Goal: Transaction & Acquisition: Purchase product/service

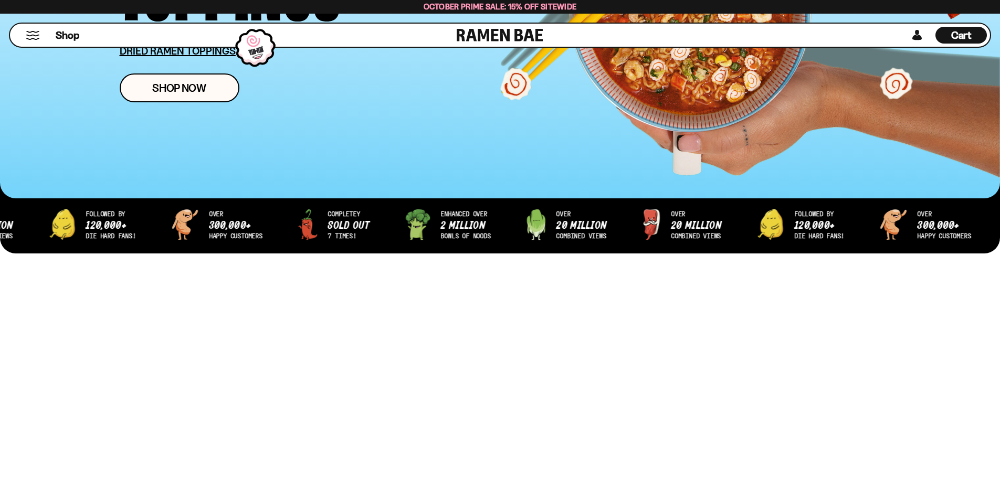
scroll to position [263, 0]
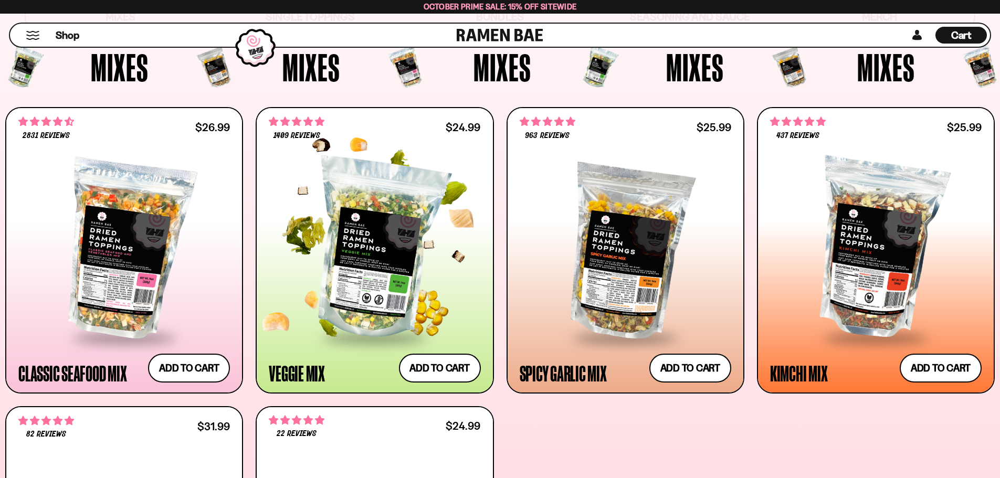
scroll to position [420, 0]
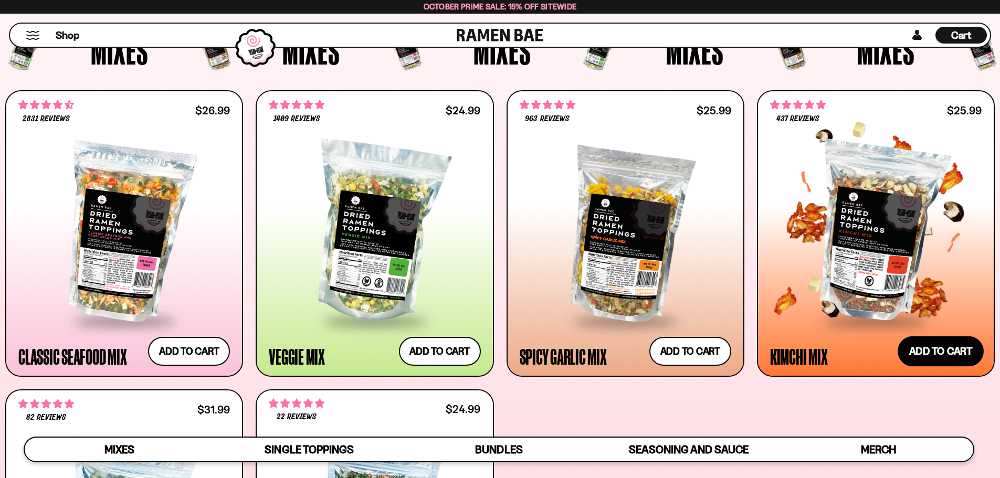
click at [930, 359] on button "Add to cart Add ― Regular price $25.99 Regular price Sale price $25.99 Unit pri…" at bounding box center [941, 351] width 86 height 30
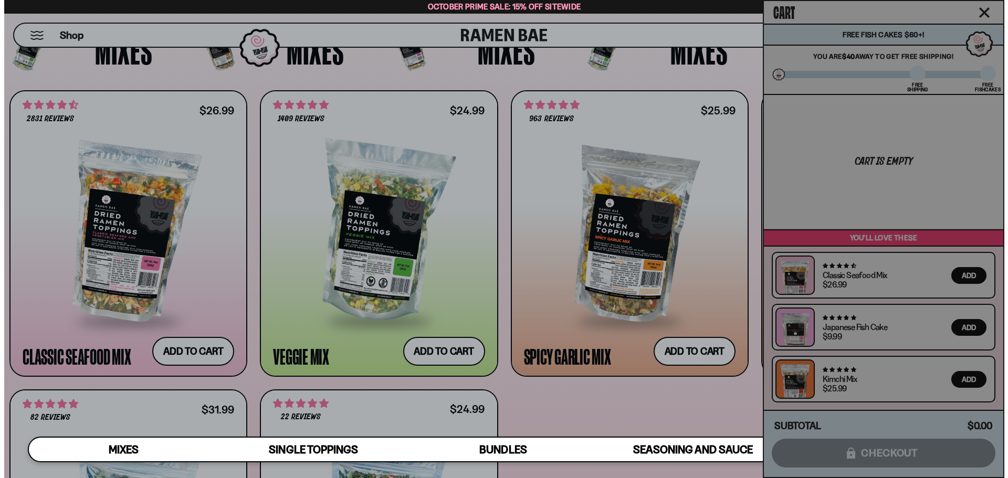
scroll to position [422, 0]
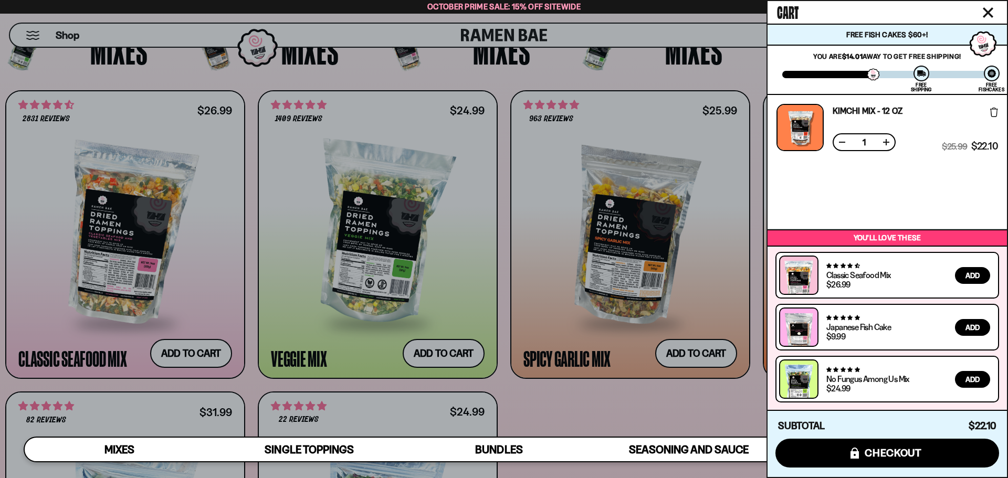
click at [984, 382] on button "Add" at bounding box center [972, 379] width 35 height 17
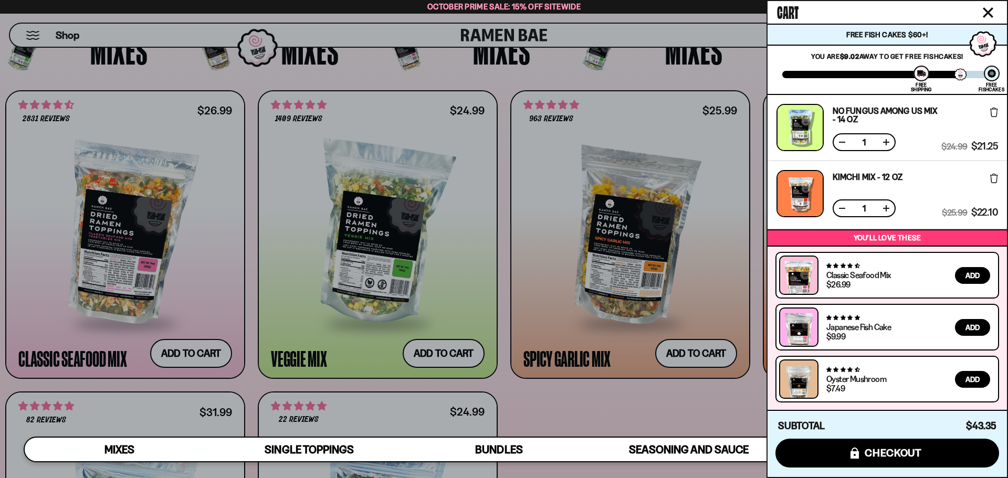
click at [973, 383] on span "Add" at bounding box center [973, 379] width 14 height 7
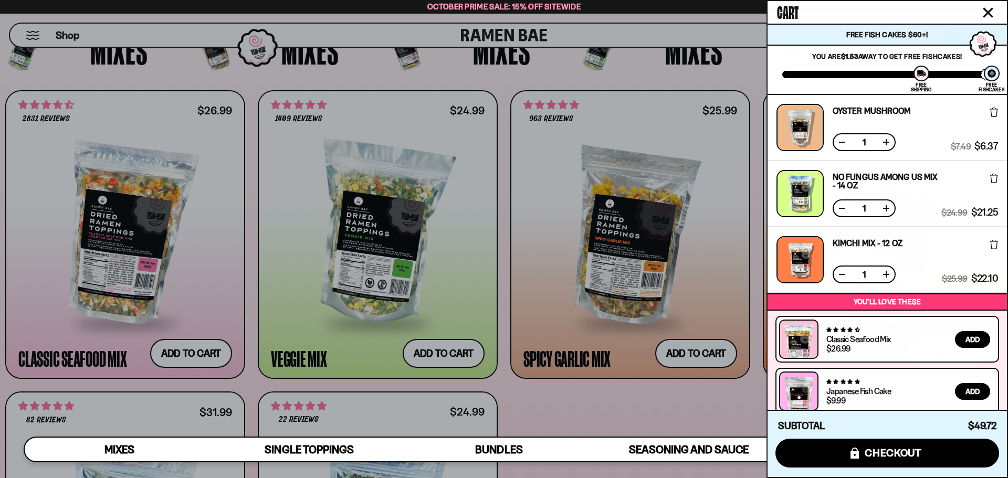
scroll to position [64, 0]
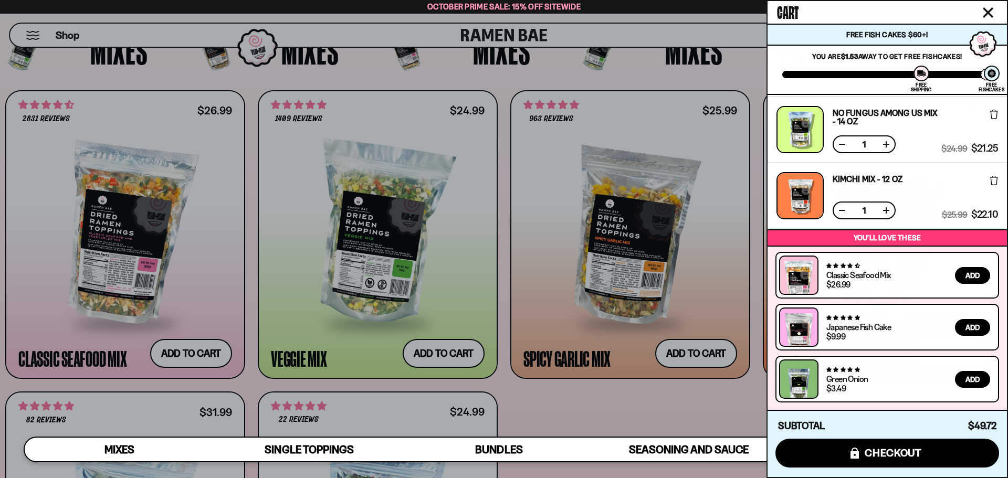
click at [961, 379] on button "Add" at bounding box center [972, 379] width 35 height 17
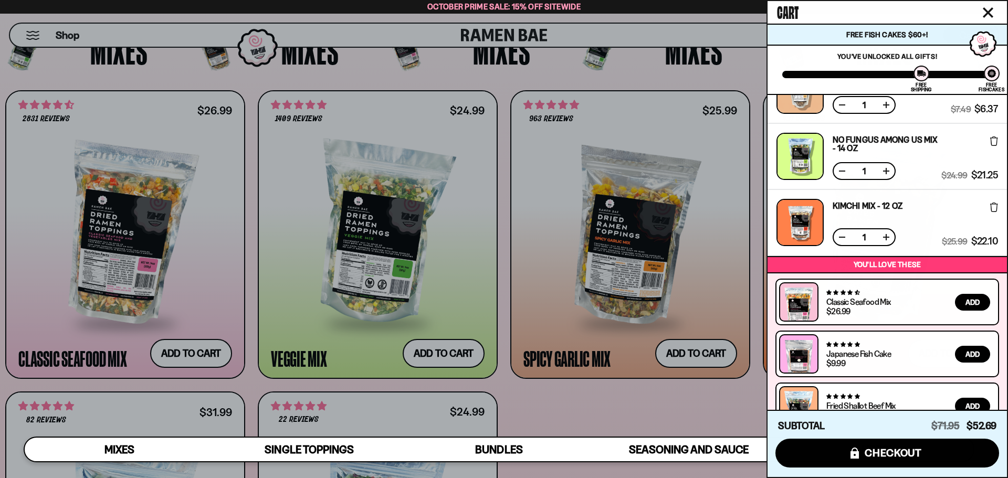
scroll to position [191, 0]
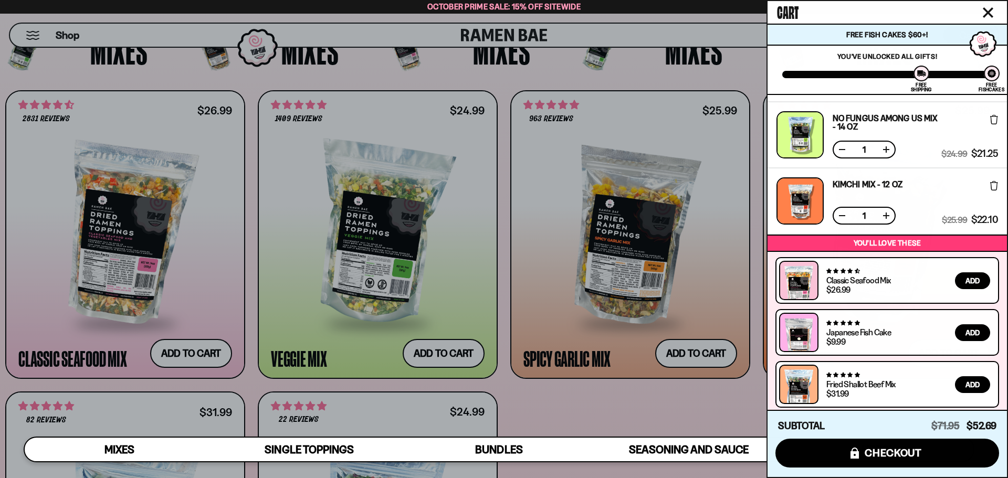
click at [701, 409] on div at bounding box center [504, 239] width 1008 height 478
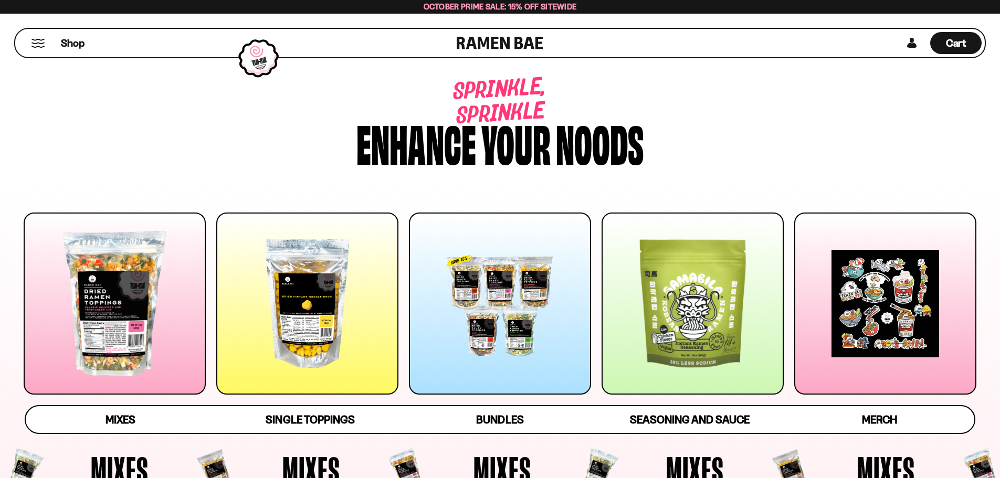
scroll to position [105, 0]
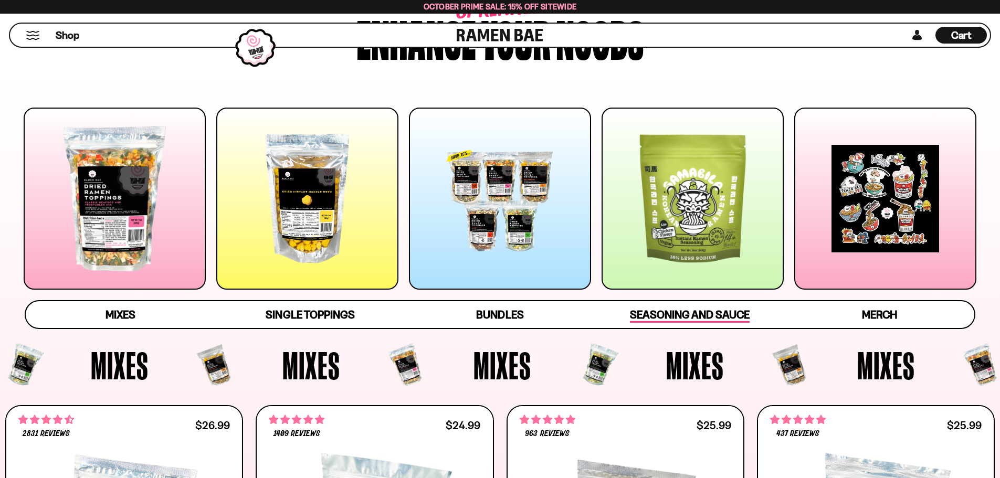
click at [726, 311] on span "Seasoning and Sauce" at bounding box center [689, 315] width 119 height 15
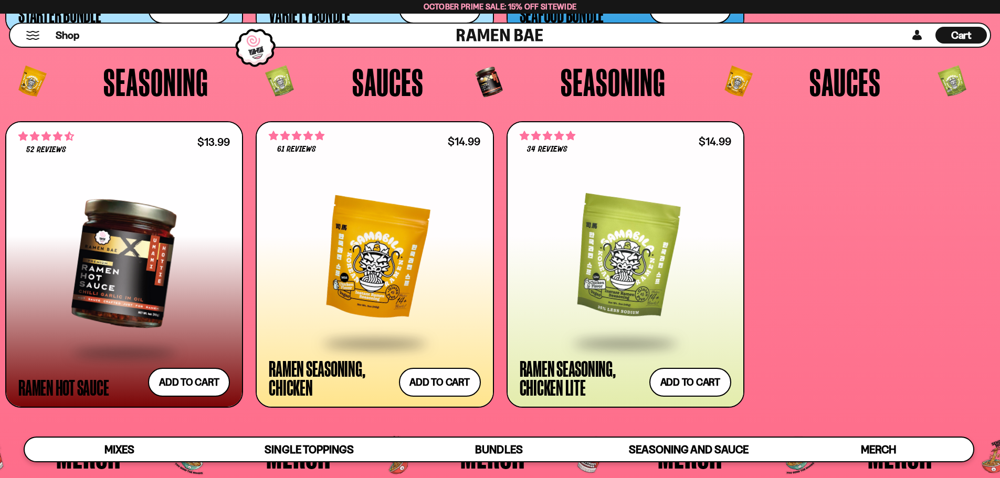
scroll to position [2957, 0]
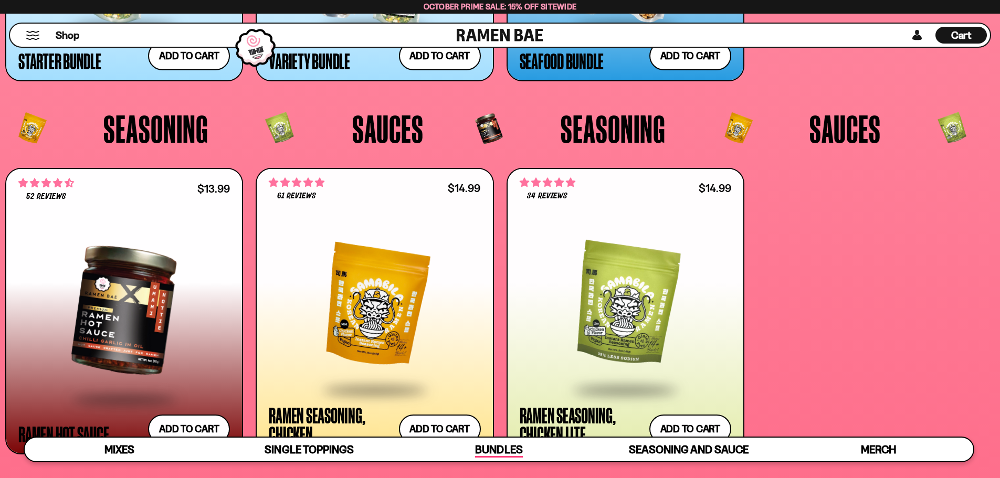
click at [520, 447] on span "Bundles" at bounding box center [498, 450] width 47 height 15
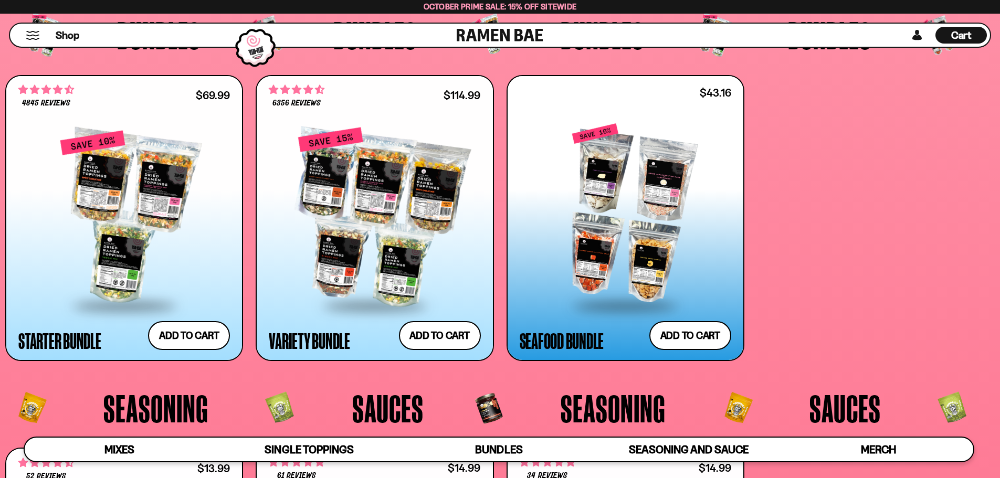
scroll to position [2637, 0]
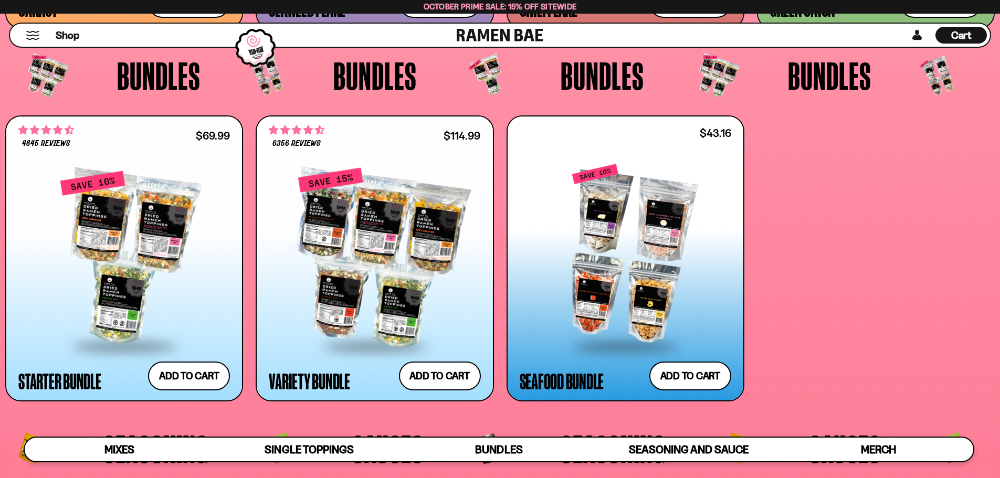
click at [964, 35] on span "Cart" at bounding box center [962, 35] width 20 height 13
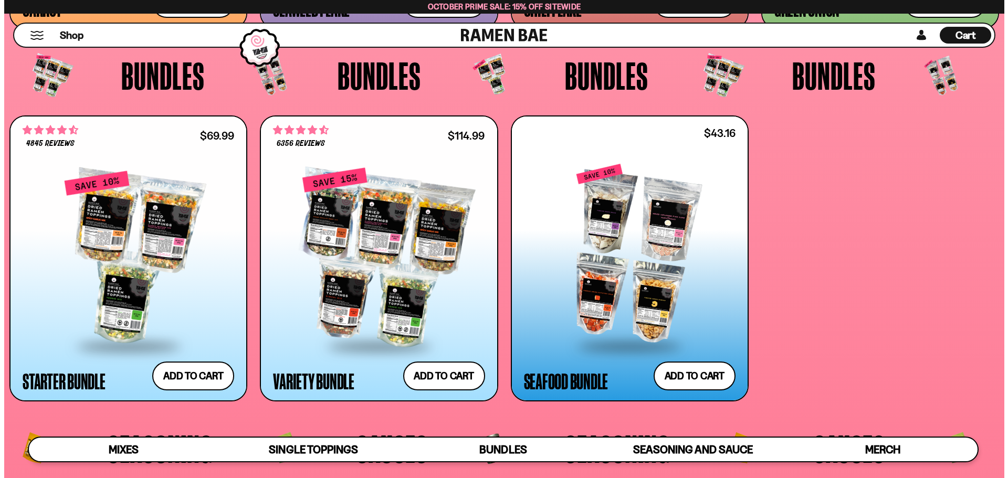
scroll to position [2653, 0]
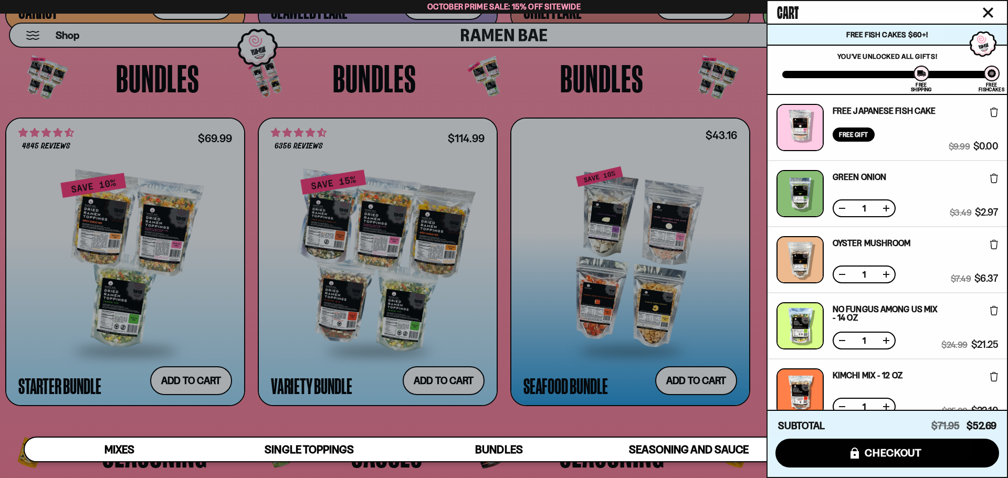
click at [531, 113] on div at bounding box center [504, 239] width 1008 height 478
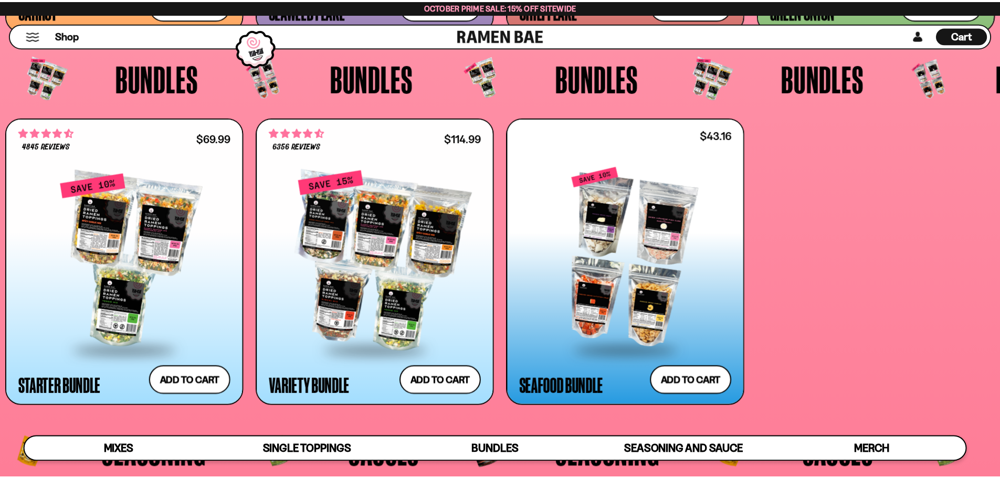
scroll to position [2637, 0]
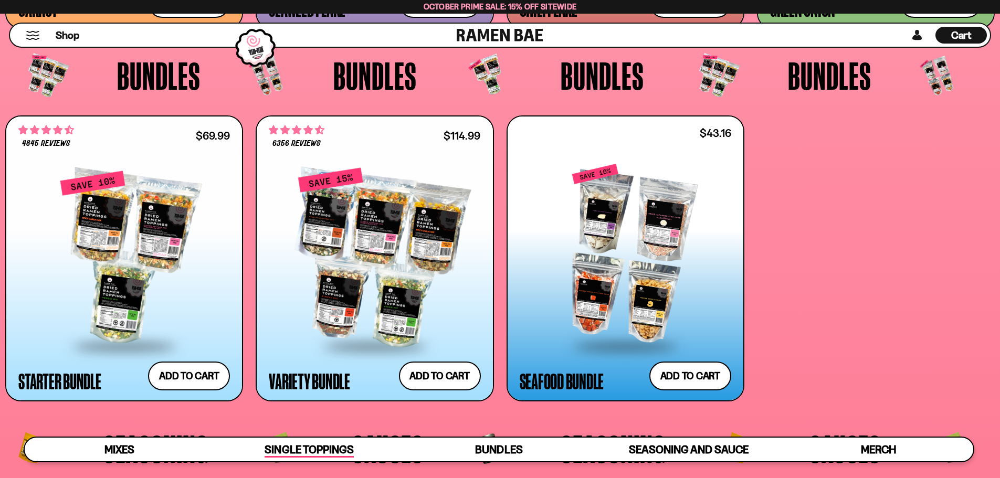
click at [319, 458] on link "Single Toppings" at bounding box center [309, 450] width 190 height 24
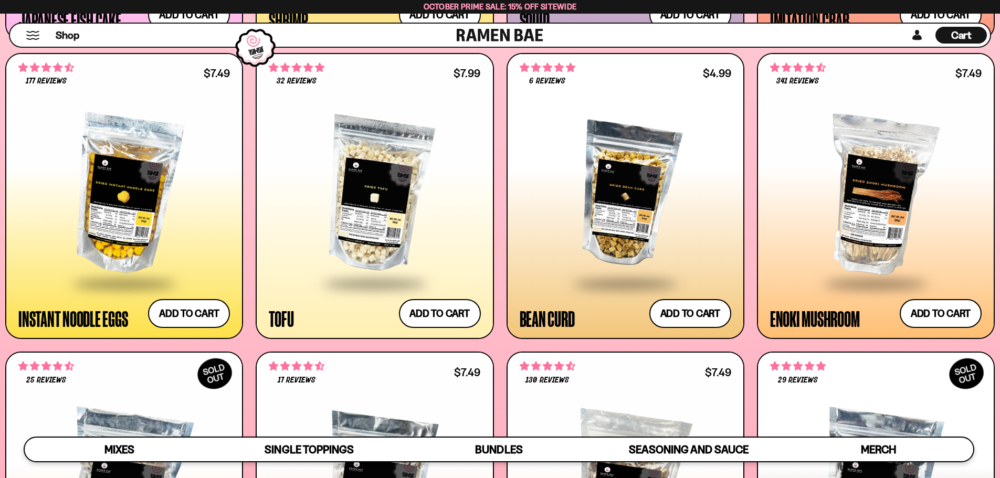
scroll to position [1277, 0]
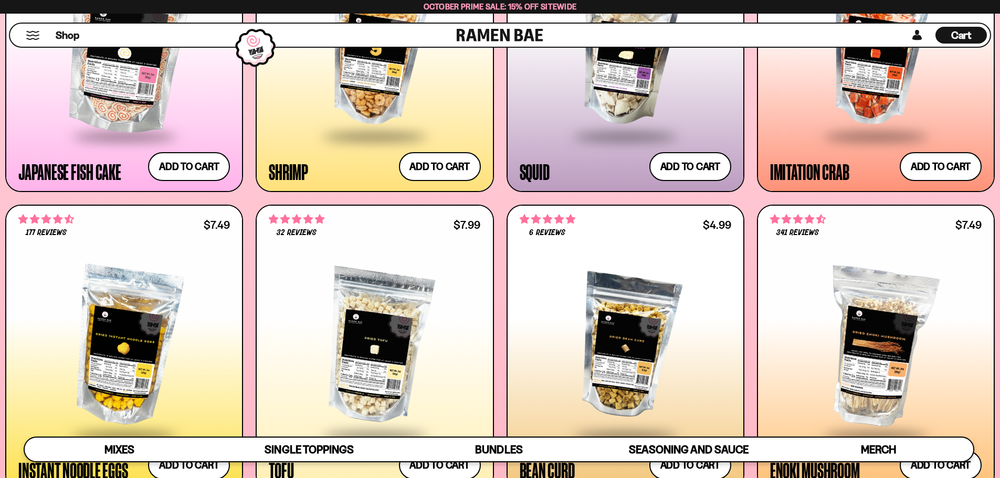
click at [948, 30] on div "Cart D0381C2F-513E-4F90-8A41-6F0A75DCBAAA" at bounding box center [961, 35] width 51 height 17
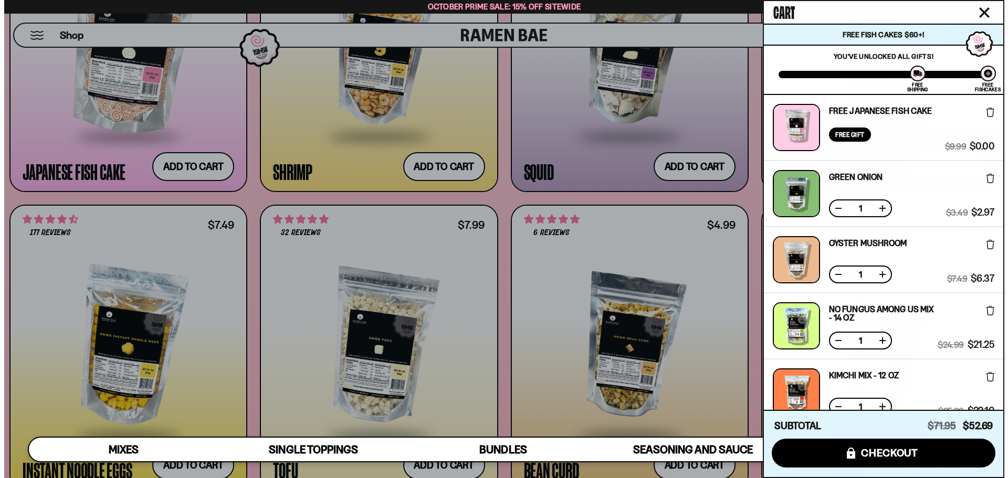
scroll to position [1284, 0]
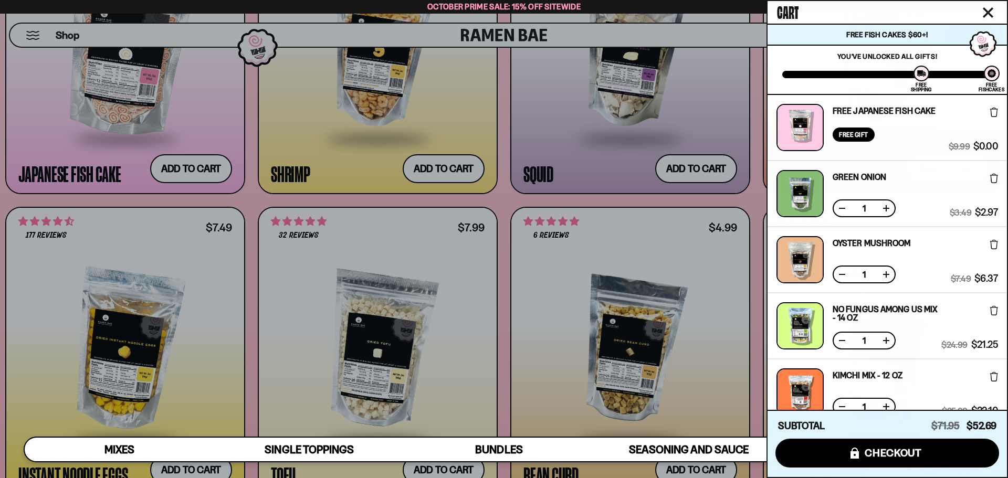
click at [839, 339] on button at bounding box center [842, 341] width 11 height 11
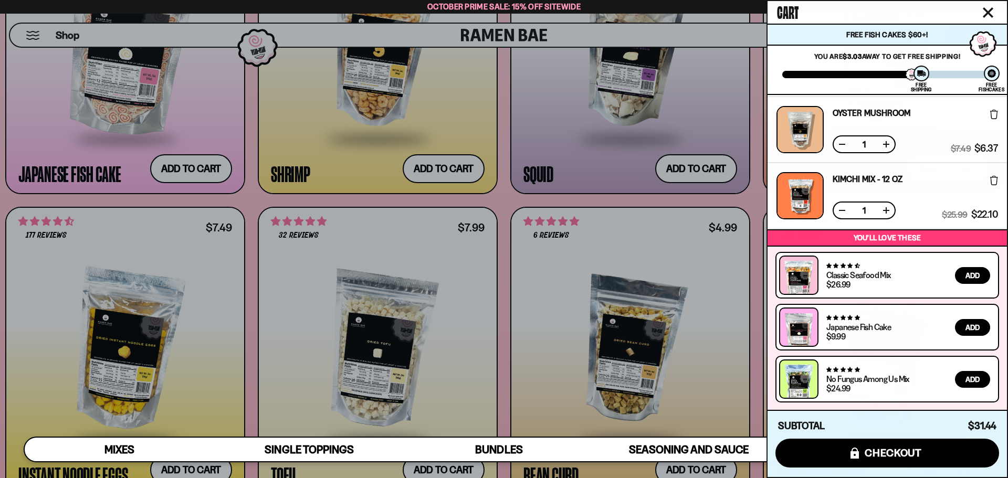
scroll to position [0, 0]
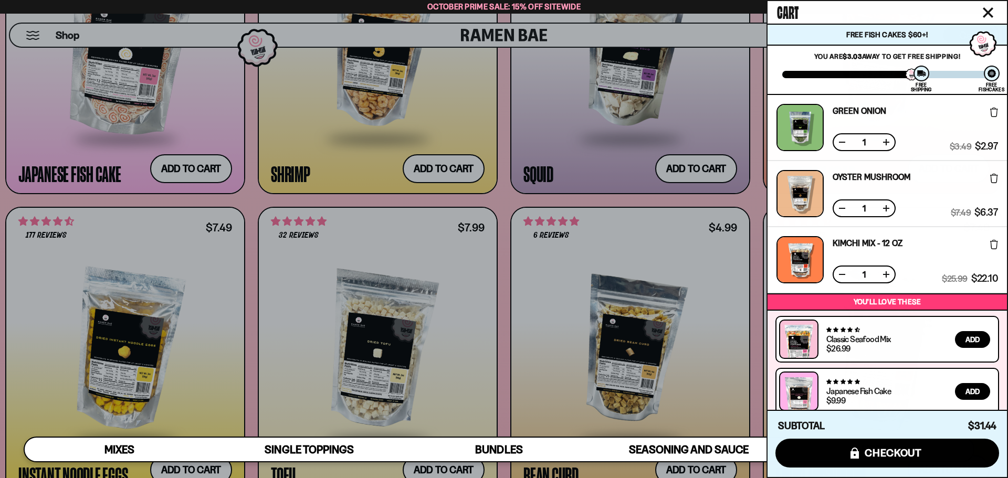
click at [841, 207] on button at bounding box center [842, 208] width 11 height 11
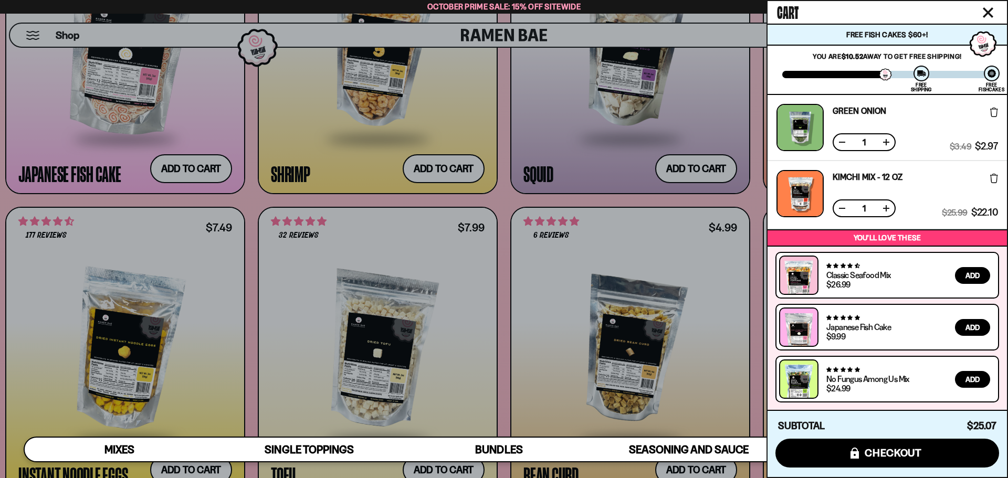
click at [721, 280] on div at bounding box center [504, 239] width 1008 height 478
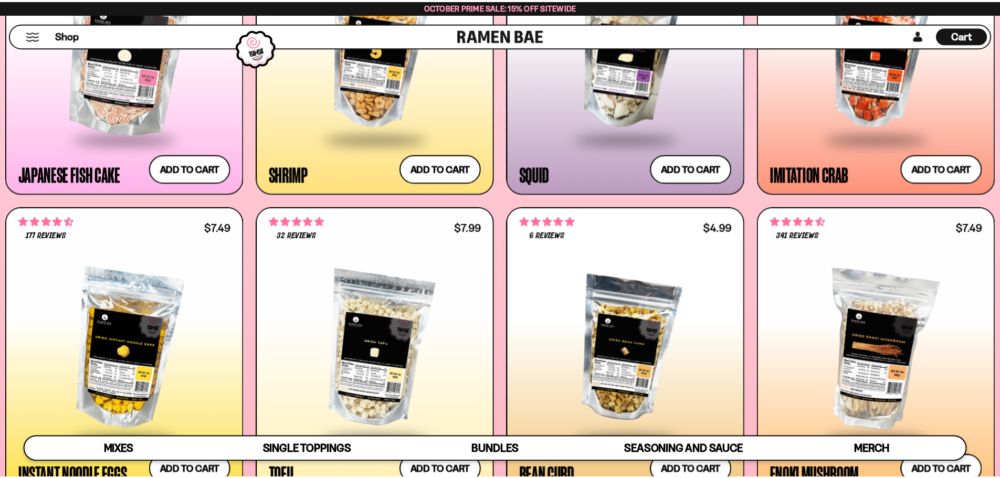
scroll to position [1277, 0]
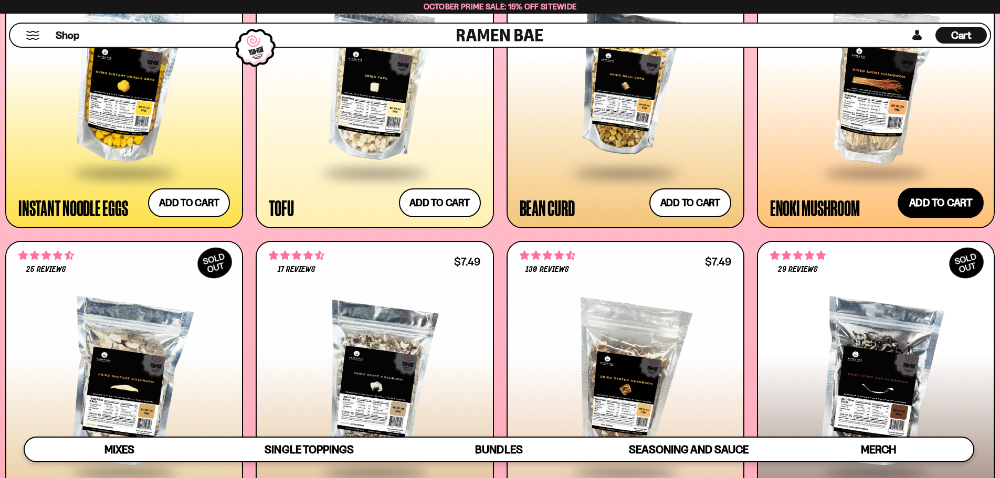
click at [931, 206] on button "Add to cart Add ― Regular price $7.49 Regular price Sale price $7.49 Unit price…" at bounding box center [941, 203] width 86 height 30
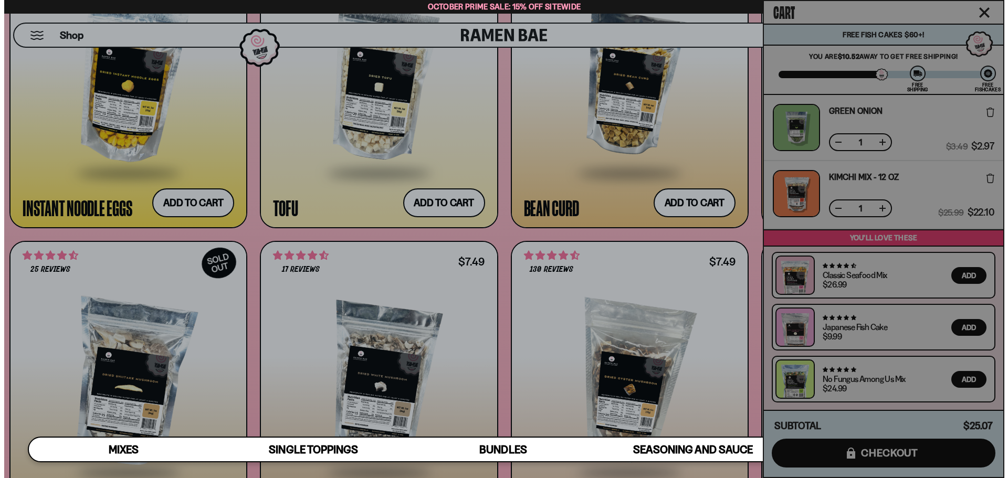
scroll to position [1548, 0]
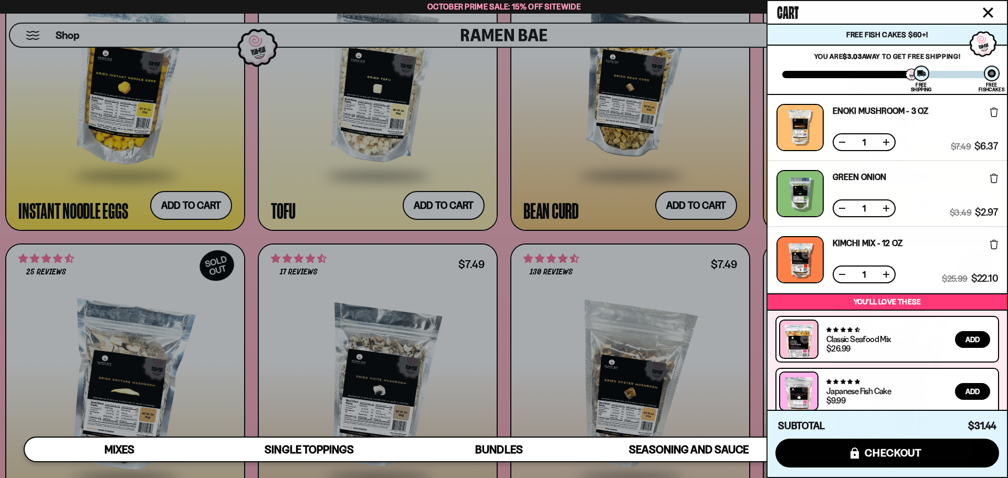
click at [753, 241] on div at bounding box center [504, 239] width 1008 height 478
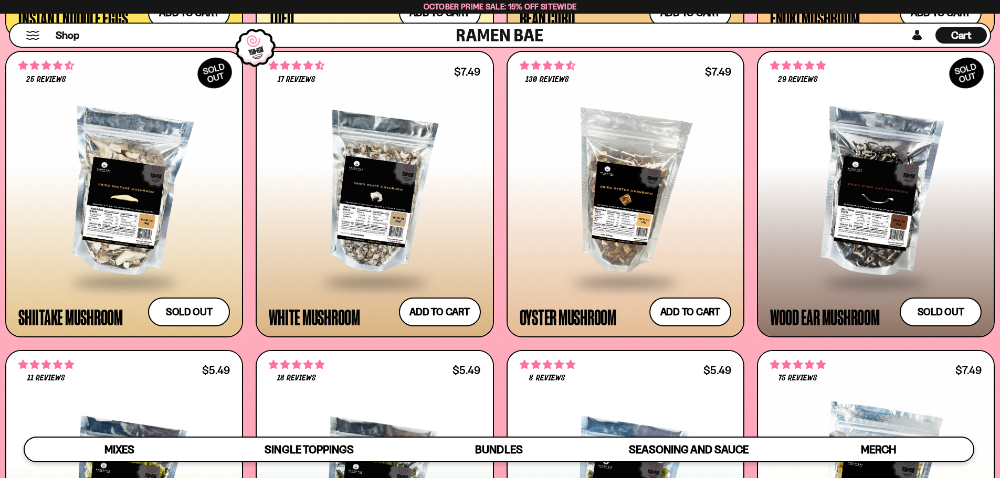
scroll to position [1645, 0]
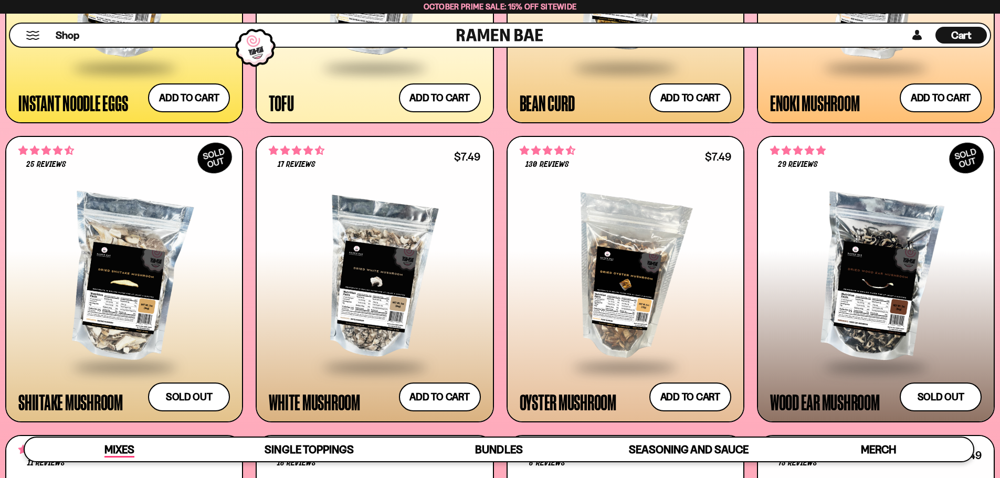
click at [132, 446] on span "Mixes" at bounding box center [120, 450] width 30 height 15
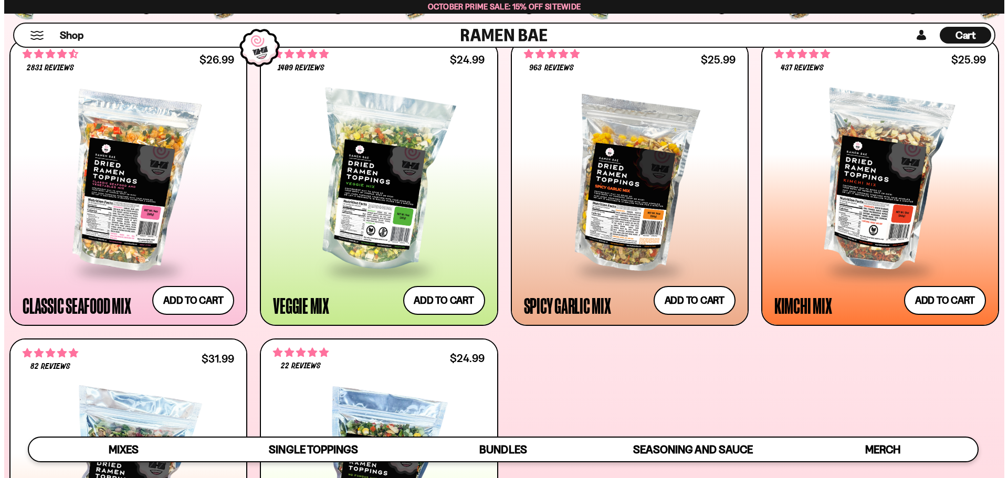
scroll to position [447, 0]
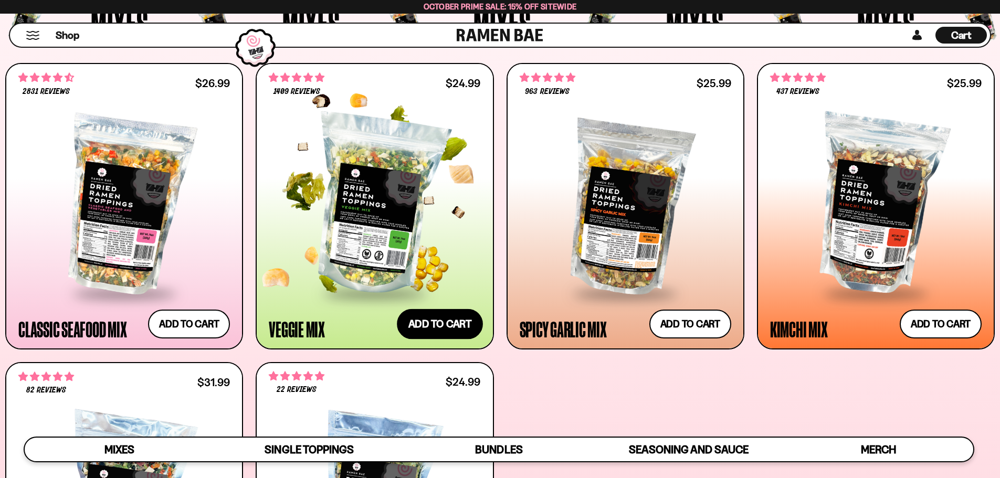
click at [461, 328] on button "Add to cart Add ― Regular price $24.99 Regular price Sale price $24.99 Unit pri…" at bounding box center [440, 324] width 86 height 30
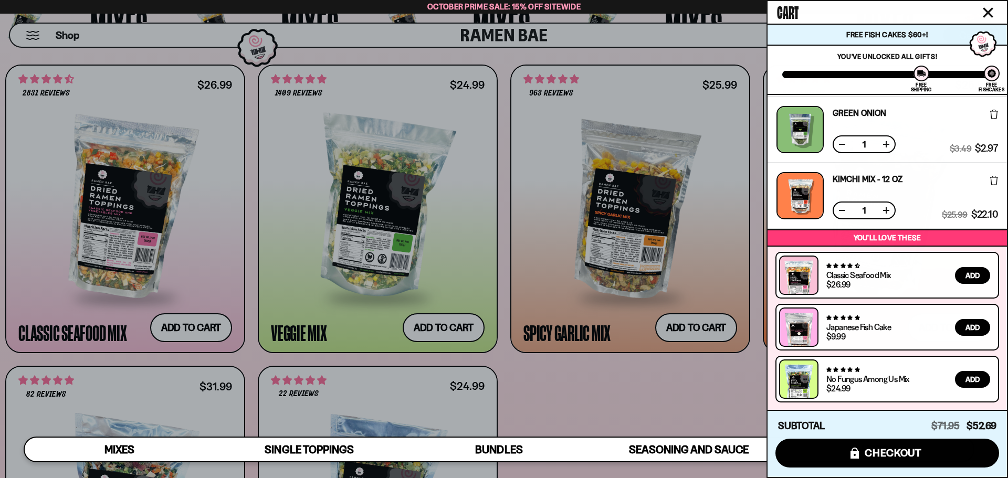
scroll to position [0, 0]
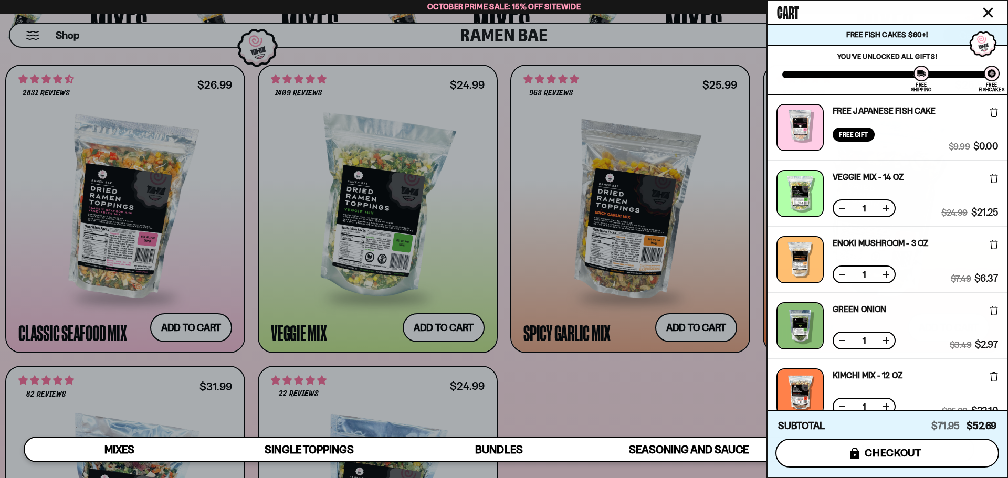
click at [904, 465] on button "icons8-lock checkout" at bounding box center [888, 453] width 224 height 29
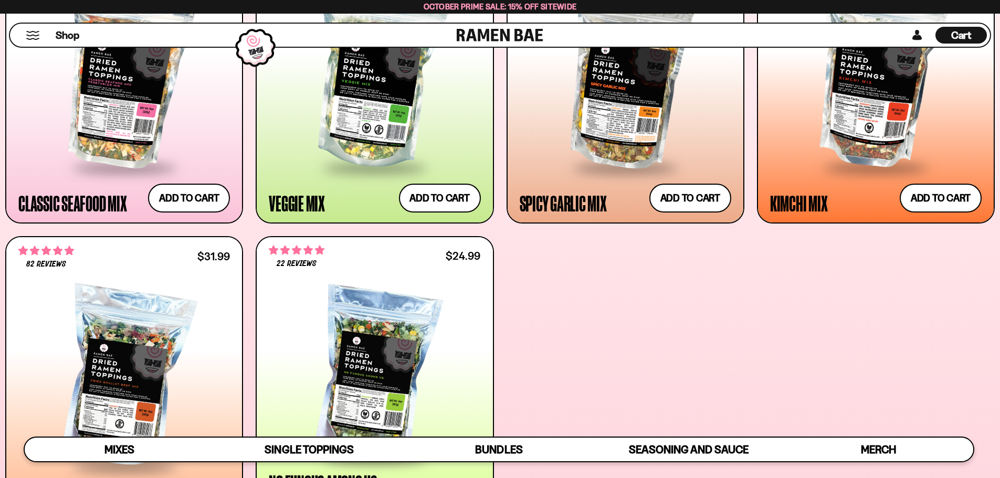
scroll to position [708, 0]
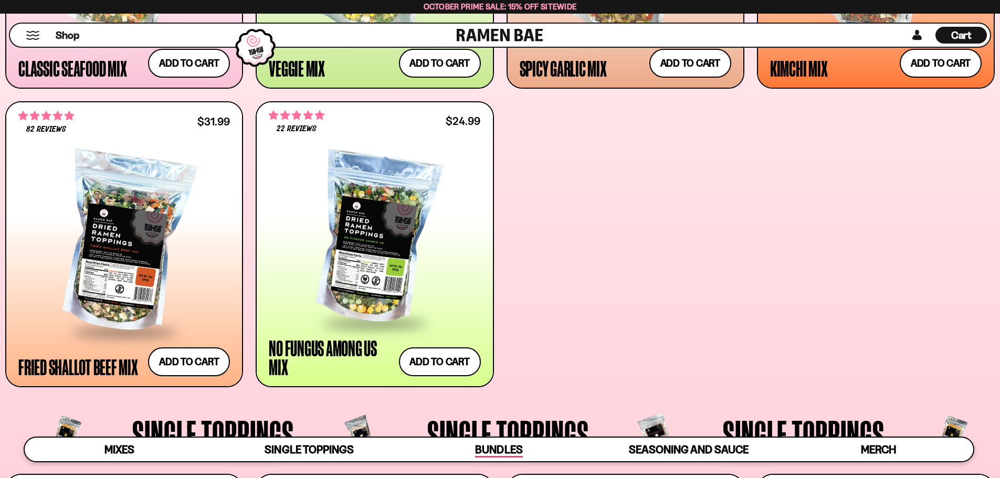
click at [496, 457] on div "Bundles" at bounding box center [498, 450] width 47 height 16
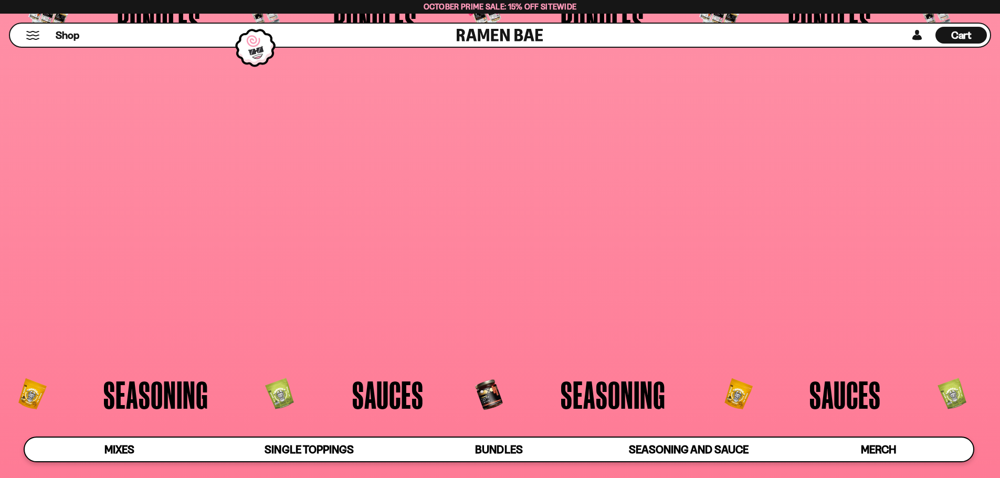
scroll to position [2742, 0]
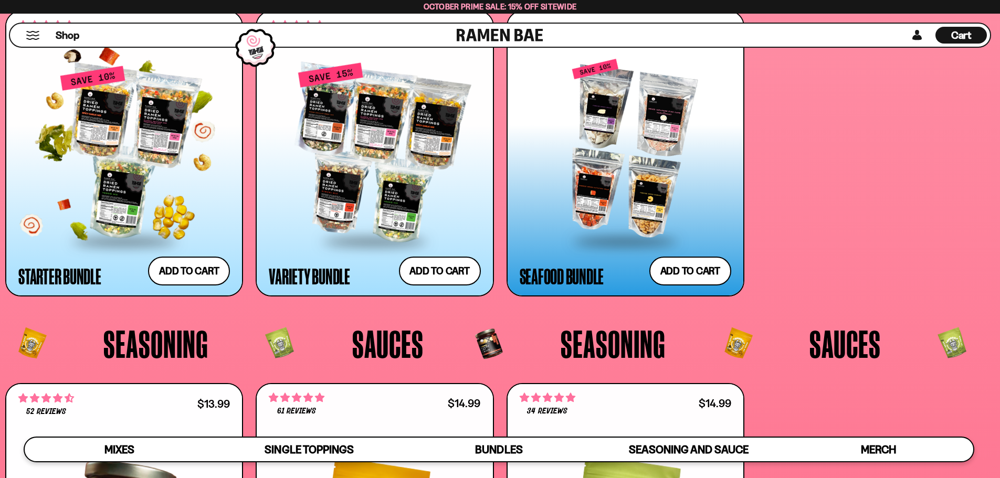
click at [155, 140] on div at bounding box center [124, 152] width 212 height 175
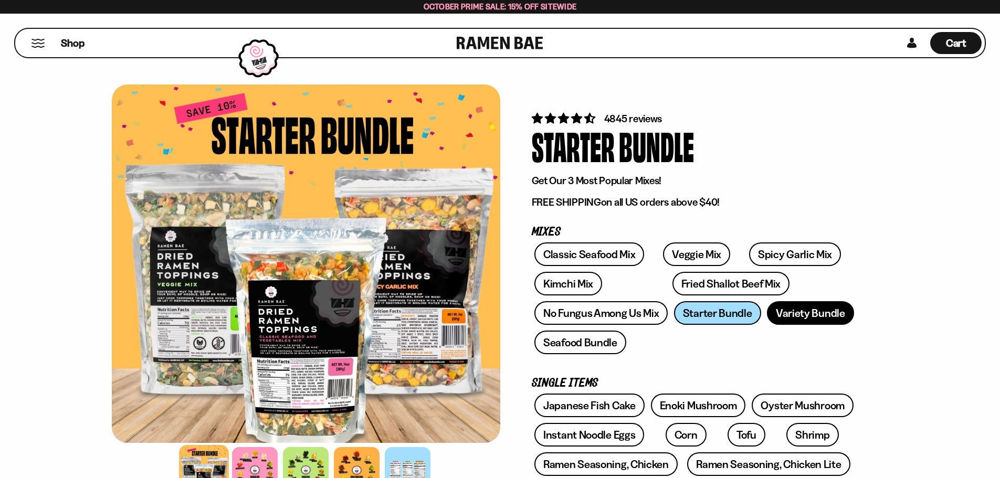
click at [836, 309] on link "Variety Bundle" at bounding box center [810, 313] width 87 height 24
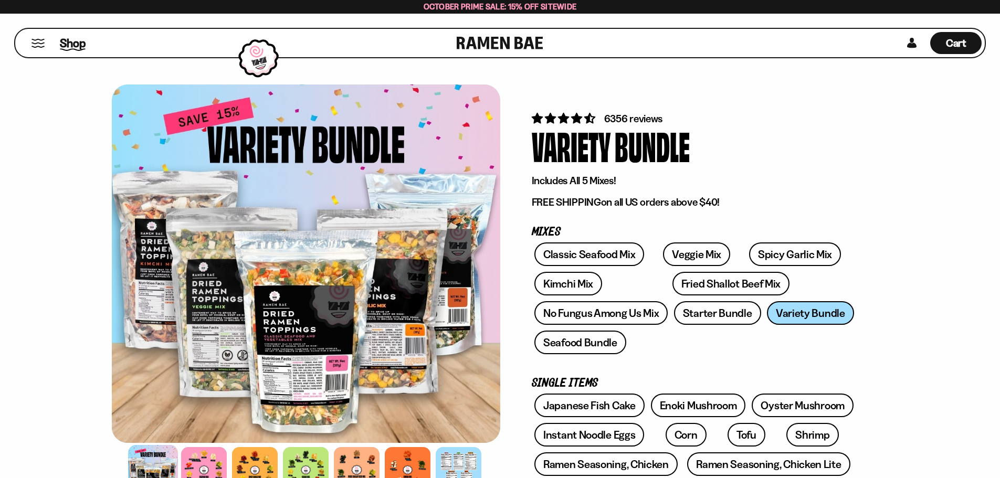
click at [61, 47] on span "Shop" at bounding box center [73, 43] width 26 height 16
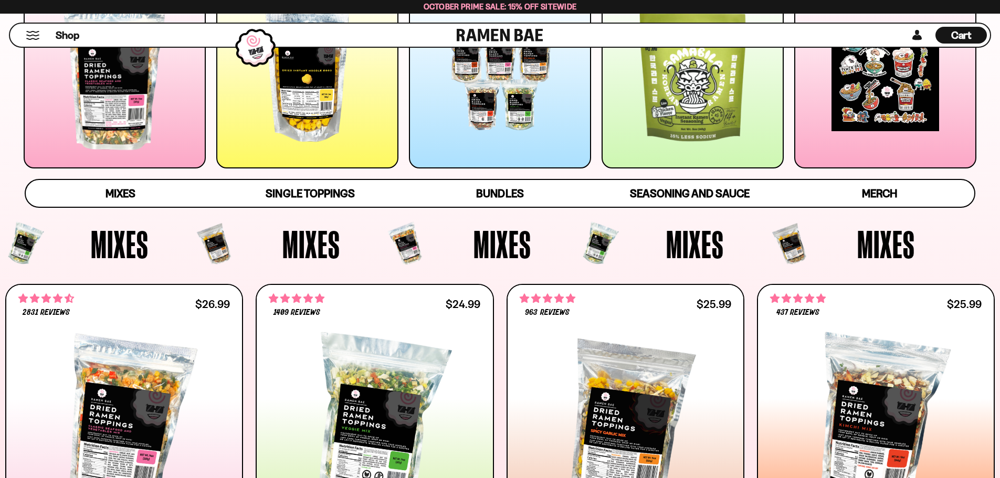
scroll to position [263, 0]
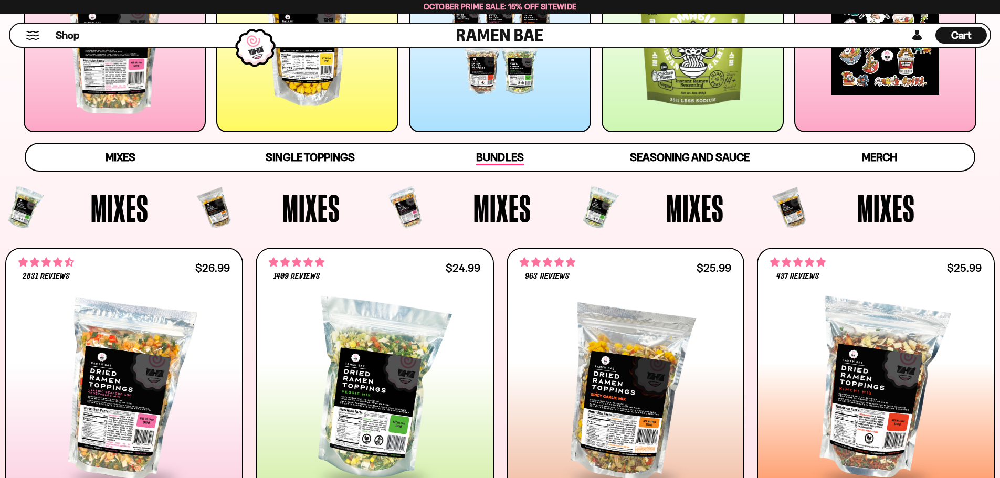
click at [487, 153] on span "Bundles" at bounding box center [499, 158] width 47 height 15
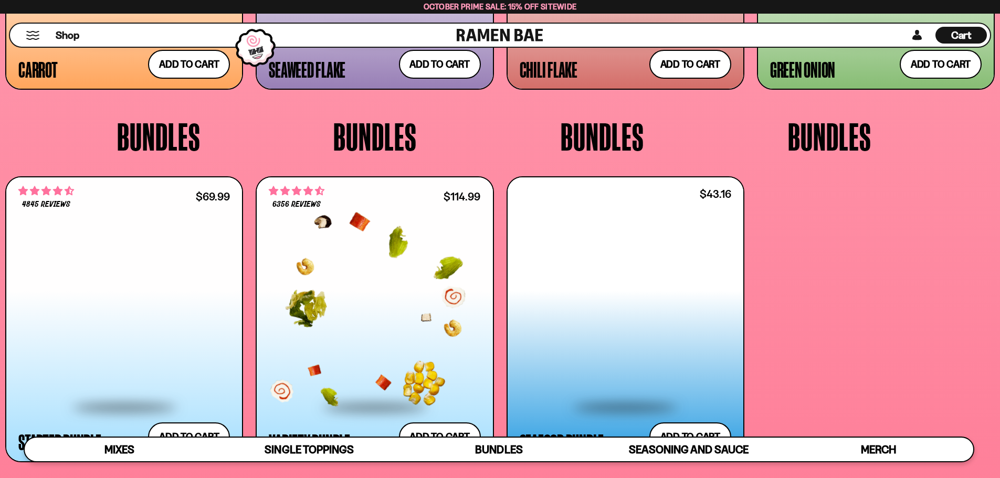
scroll to position [2584, 0]
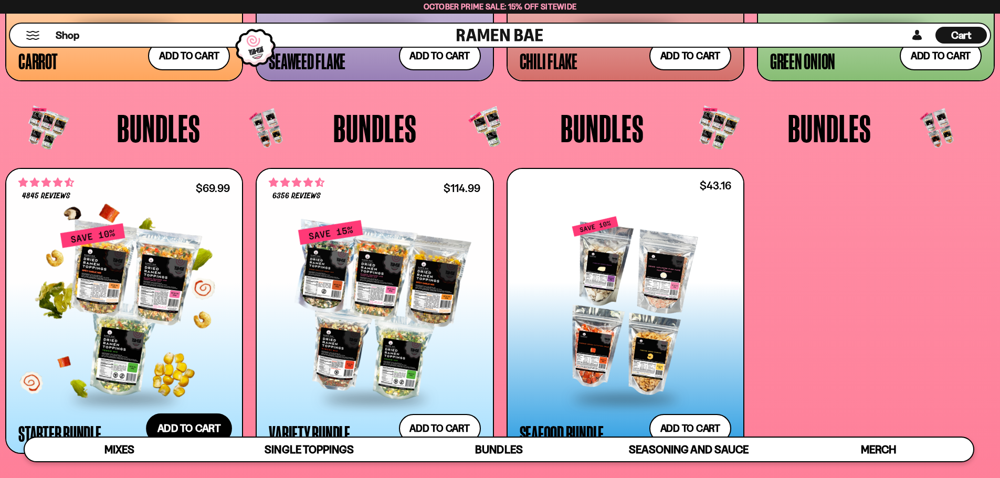
click at [181, 424] on button "Add to cart Add ― Regular price $69.99 Regular price $77.97 USD Sale price $69.…" at bounding box center [189, 429] width 86 height 30
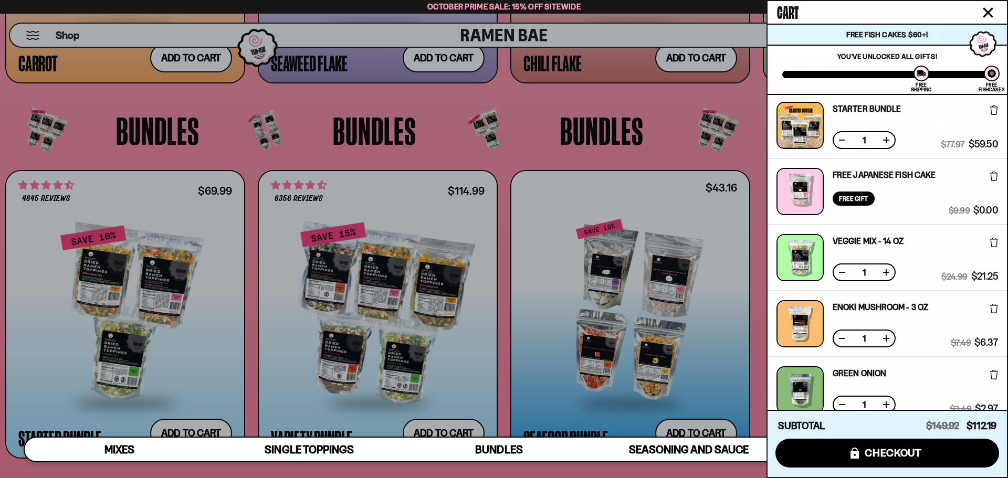
scroll to position [2, 0]
click at [846, 270] on button at bounding box center [842, 273] width 11 height 11
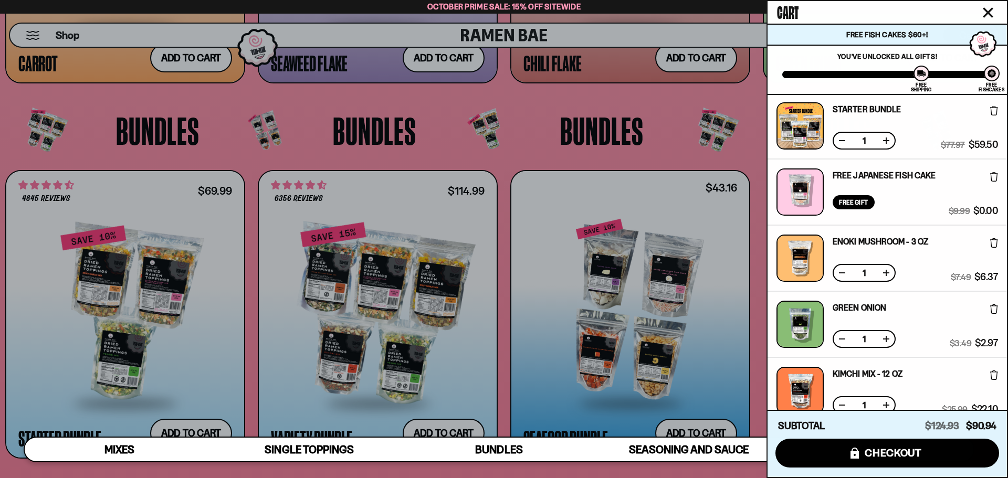
scroll to position [107, 0]
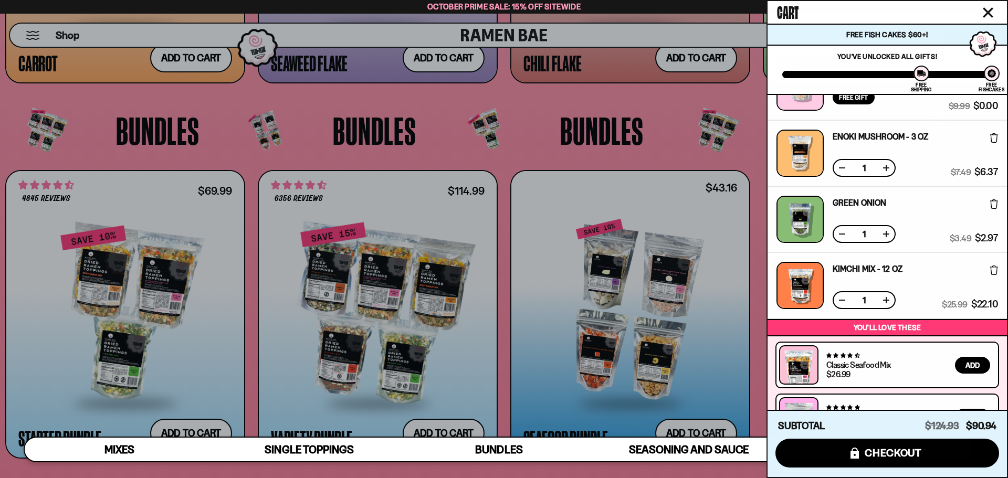
click at [845, 234] on button at bounding box center [842, 234] width 11 height 11
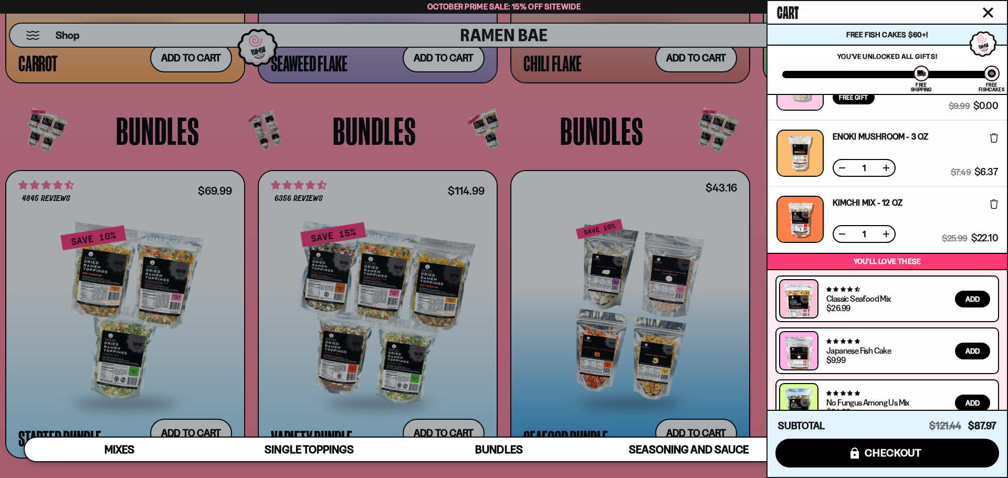
click at [844, 234] on button at bounding box center [842, 234] width 11 height 11
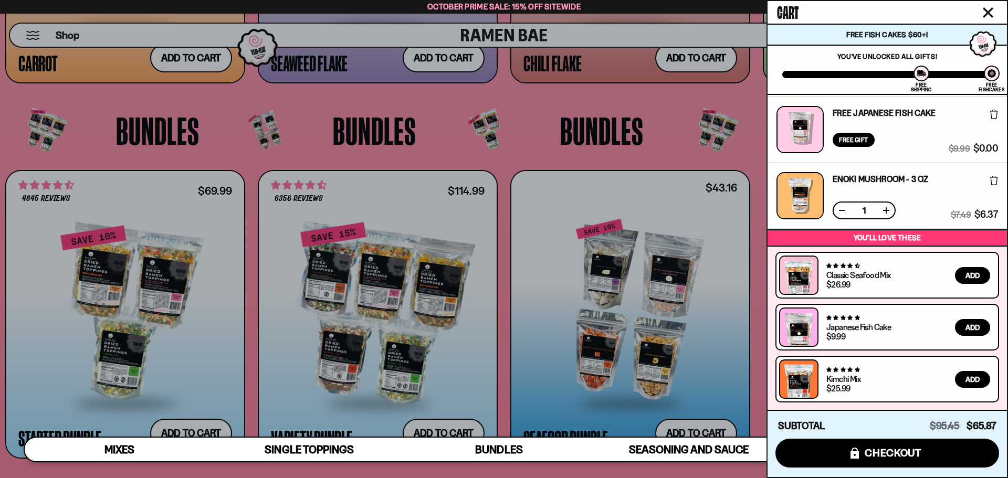
scroll to position [64, 0]
click at [844, 207] on button at bounding box center [842, 210] width 11 height 11
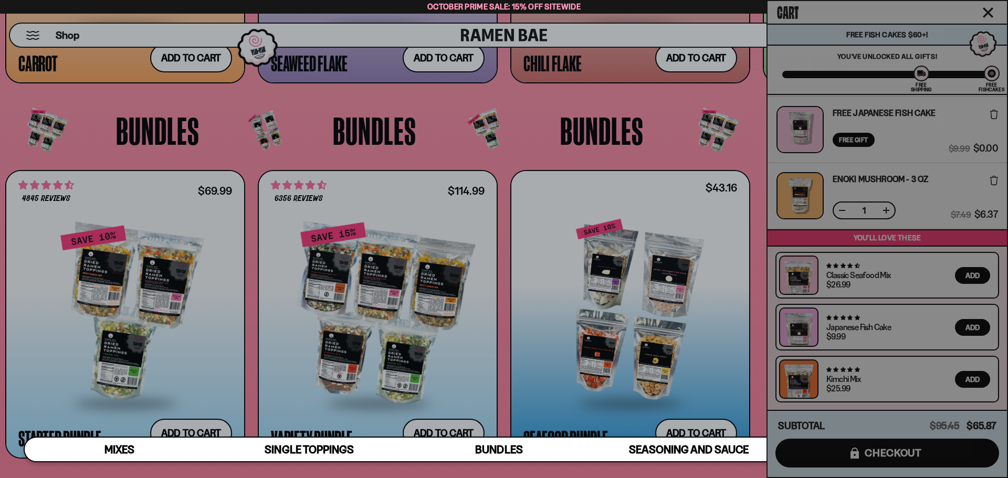
scroll to position [0, 0]
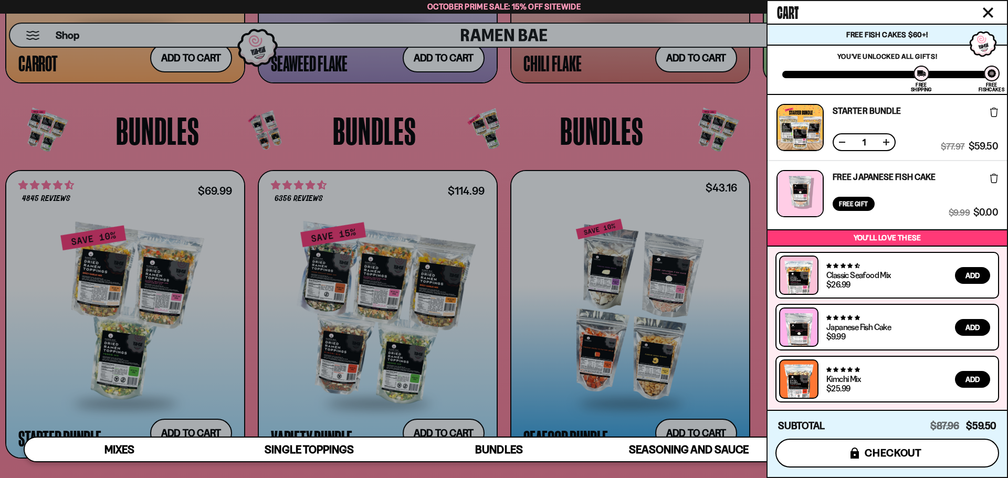
click at [872, 447] on span "checkout" at bounding box center [893, 453] width 57 height 12
